Goal: Task Accomplishment & Management: Manage account settings

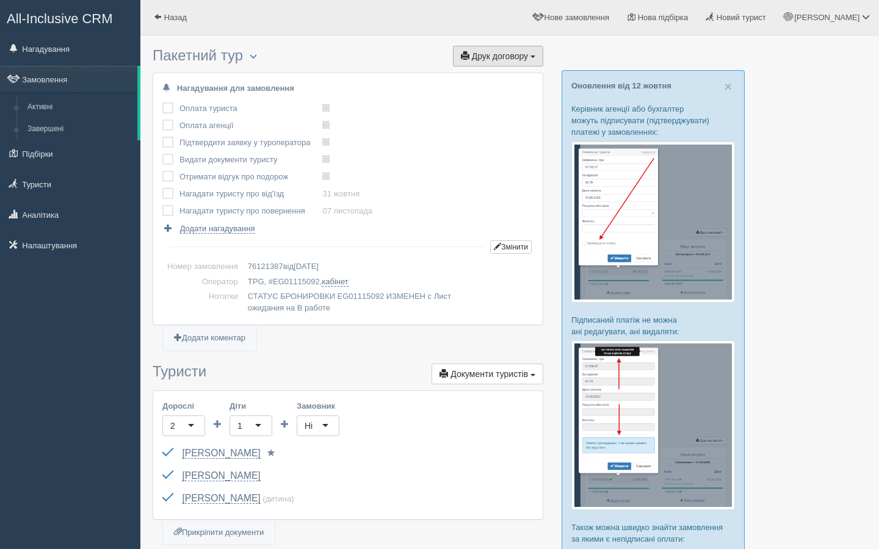
click at [497, 56] on span "Друк договору" at bounding box center [500, 56] width 56 height 10
click at [456, 73] on link "TPG" at bounding box center [483, 78] width 118 height 20
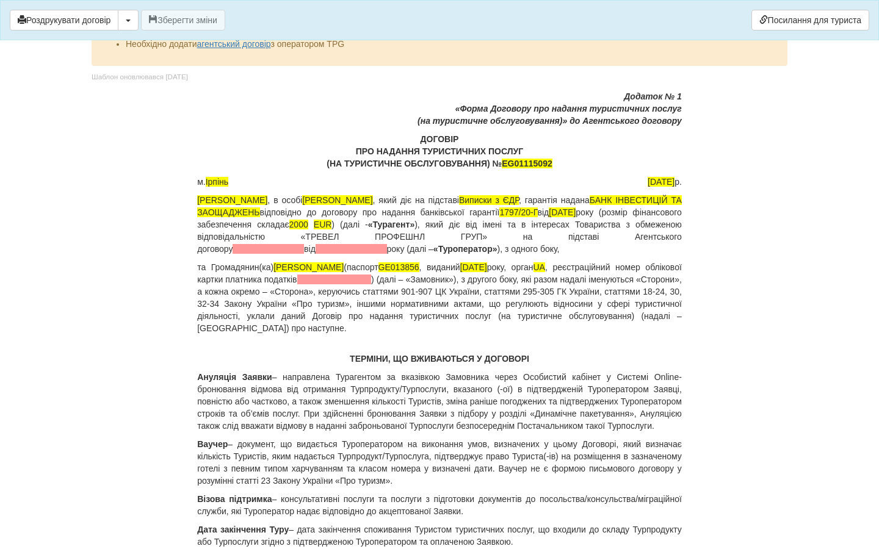
scroll to position [32, 0]
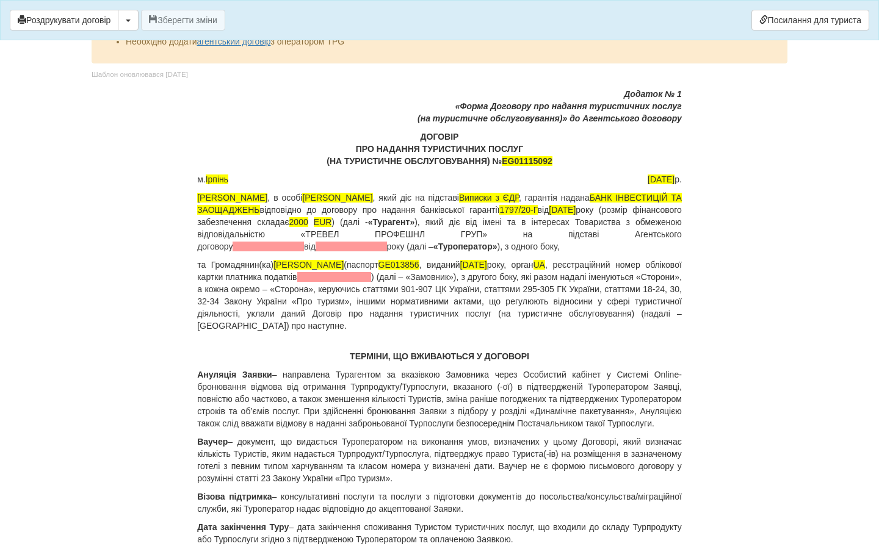
drag, startPoint x: 292, startPoint y: 247, endPoint x: 466, endPoint y: 246, distance: 173.9
click at [466, 246] on p "ФОП Нетеса Катерина Миколаївна , в особі Нетеса Катерина Миколаївна , який діє …" at bounding box center [439, 222] width 485 height 61
drag, startPoint x: 466, startPoint y: 245, endPoint x: 291, endPoint y: 245, distance: 175.2
click at [291, 245] on p "ФОП Нетеса Катерина Миколаївна , в особі Нетеса Катерина Миколаївна , який діє …" at bounding box center [439, 222] width 485 height 61
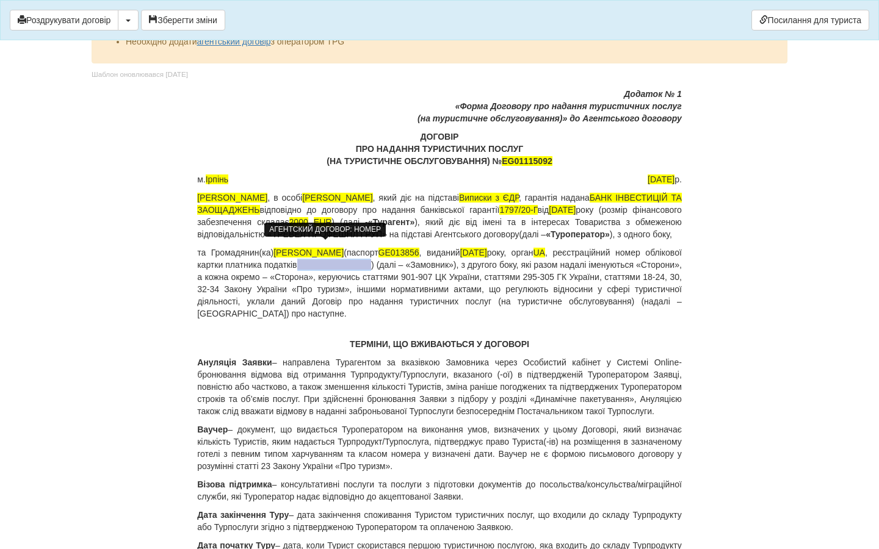
drag, startPoint x: 349, startPoint y: 275, endPoint x: 447, endPoint y: 279, distance: 98.3
click at [447, 279] on p "та Громадянин(ка) Інна Омельченко (паспорт GE013856 , виданий 23.09.2022 року, …" at bounding box center [439, 283] width 485 height 73
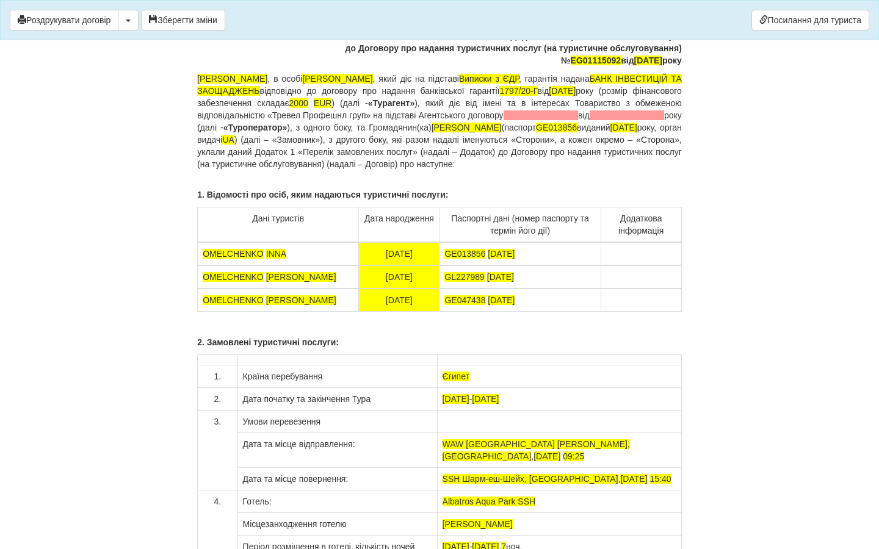
scroll to position [9158, 0]
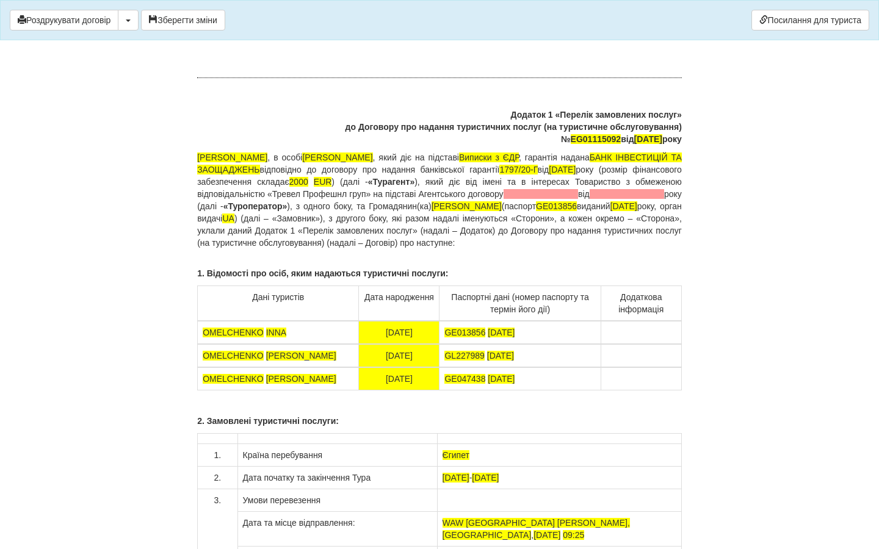
drag, startPoint x: 441, startPoint y: 200, endPoint x: 557, endPoint y: 196, distance: 116.0
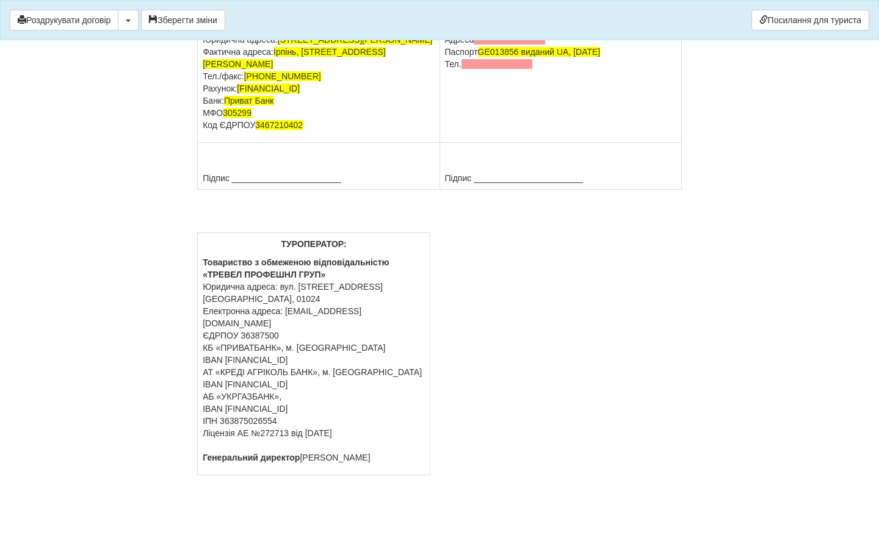
scroll to position [10557, 0]
drag, startPoint x: 436, startPoint y: 169, endPoint x: 682, endPoint y: 166, distance: 246.0
drag, startPoint x: 435, startPoint y: 168, endPoint x: 464, endPoint y: 236, distance: 73.6
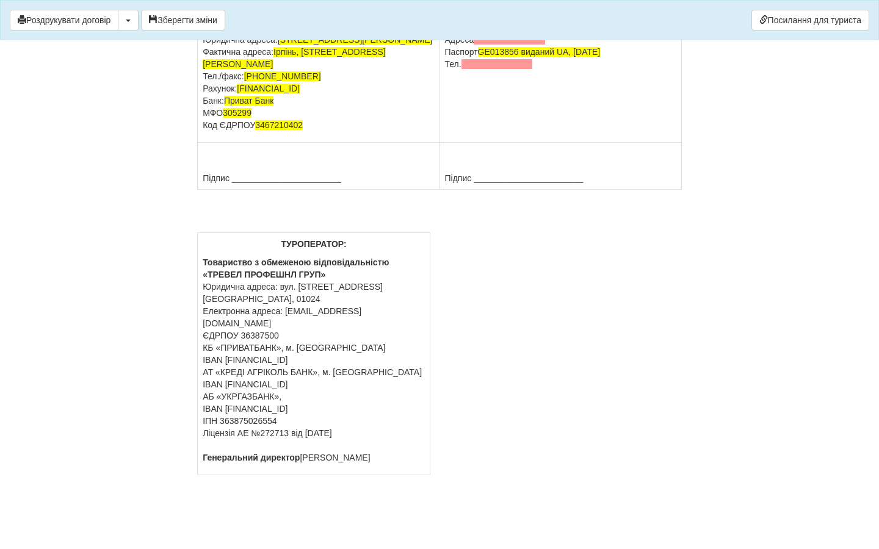
drag, startPoint x: 443, startPoint y: 168, endPoint x: 492, endPoint y: 167, distance: 48.8
drag, startPoint x: 558, startPoint y: 166, endPoint x: 674, endPoint y: 173, distance: 116.8
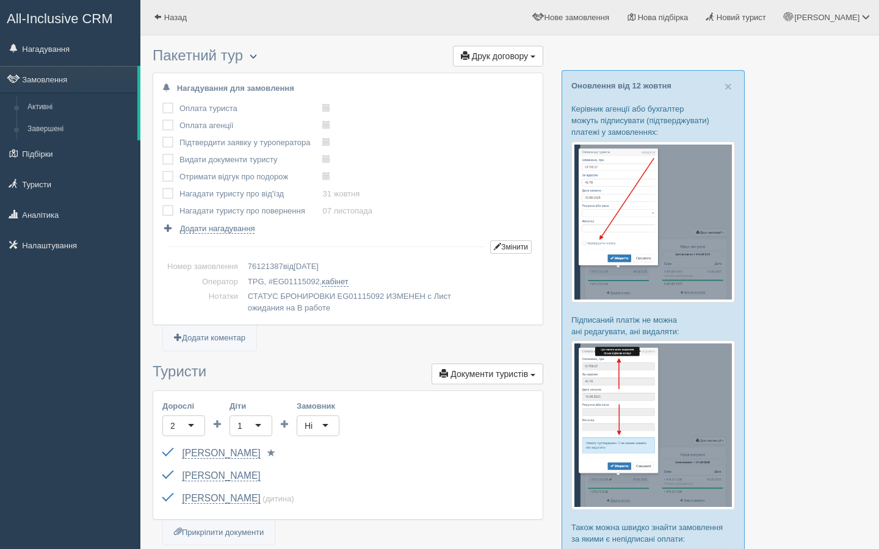
click at [257, 58] on span "button" at bounding box center [253, 55] width 7 height 7
click at [336, 75] on span "[PERSON_NAME]" at bounding box center [337, 75] width 65 height 9
checkbox input "true"
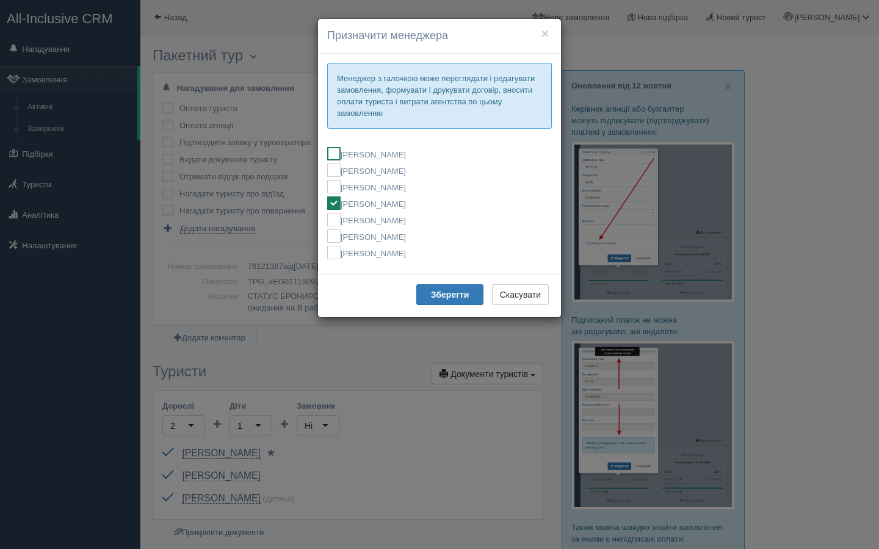
drag, startPoint x: 339, startPoint y: 154, endPoint x: 333, endPoint y: 181, distance: 27.7
click at [339, 154] on ins at bounding box center [333, 153] width 13 height 13
checkbox input "true"
checkbox input "false"
click at [453, 300] on button "Зберегти" at bounding box center [449, 294] width 67 height 21
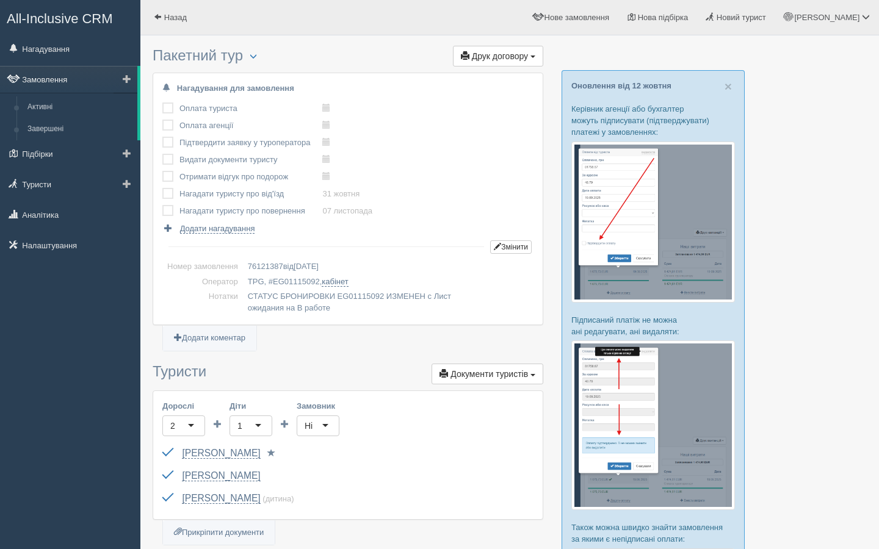
click at [40, 79] on link "Замовлення" at bounding box center [68, 79] width 137 height 27
